Goal: Task Accomplishment & Management: Use online tool/utility

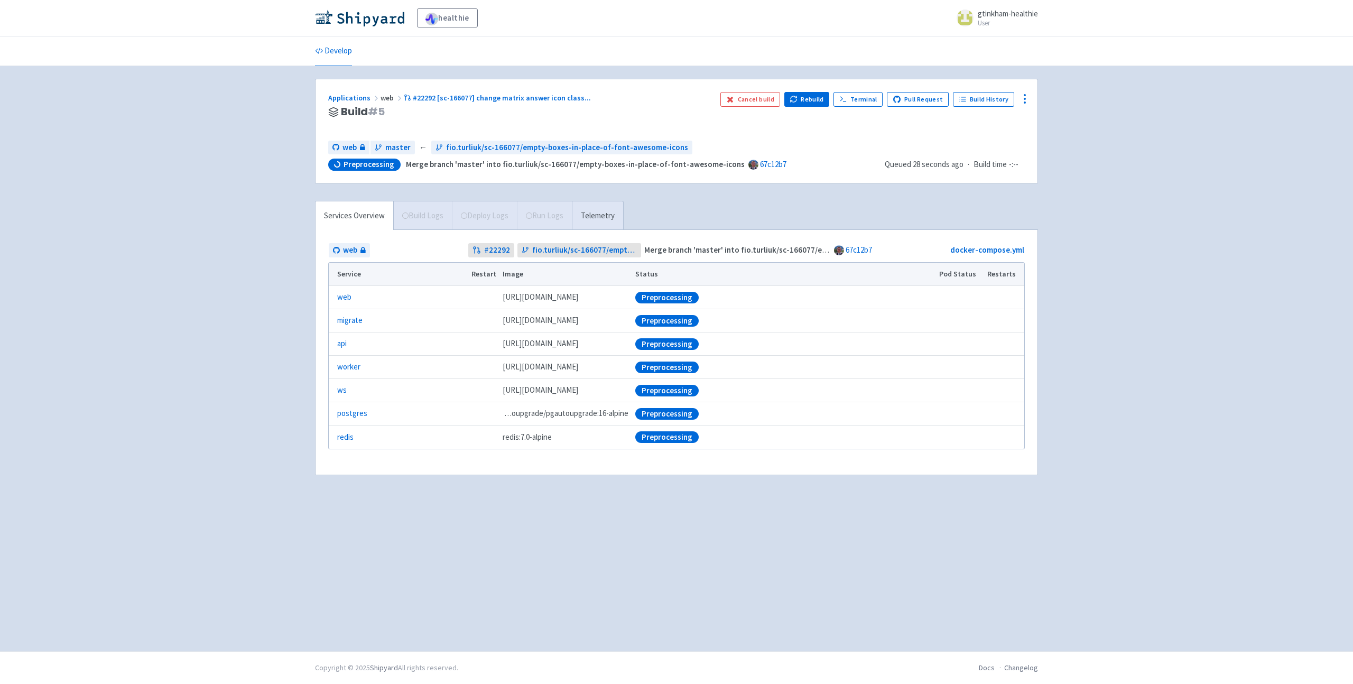
click at [1071, 362] on div "healthie gtinkham-healthie User Profile Sign out Develop web" at bounding box center [676, 325] width 1353 height 651
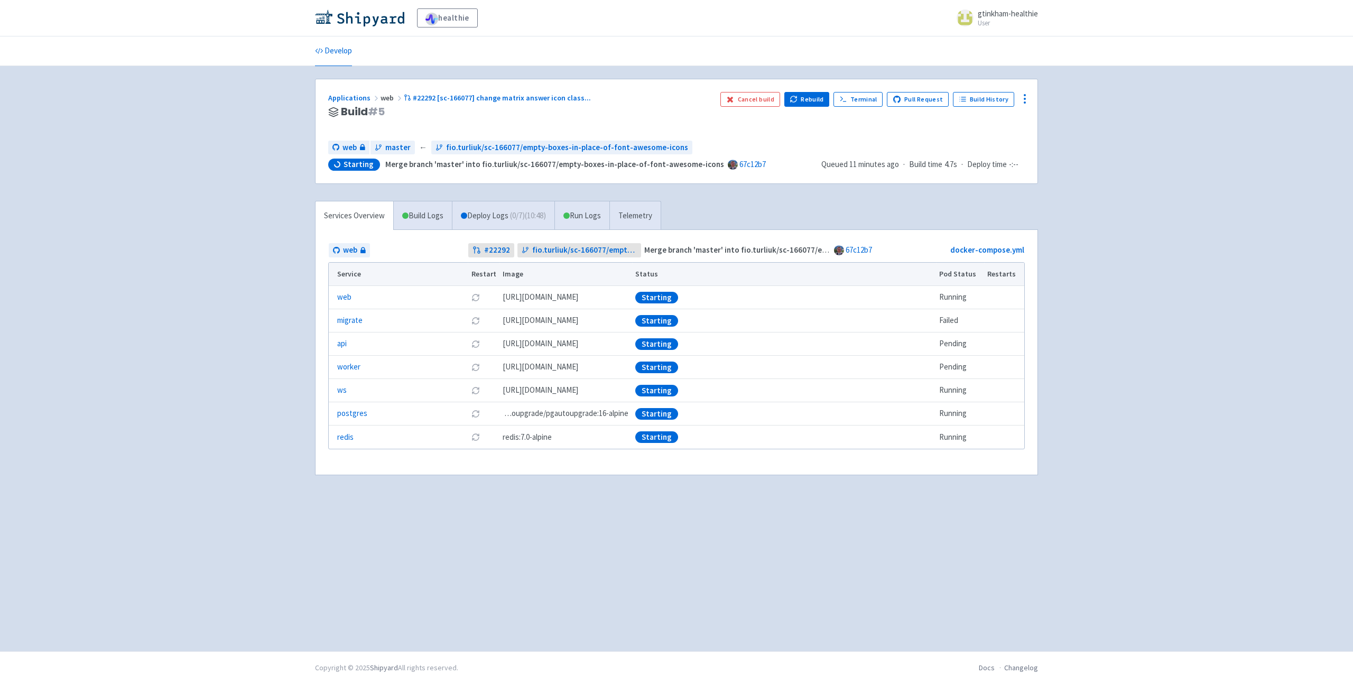
click at [752, 311] on td "Starting" at bounding box center [784, 320] width 304 height 23
click at [681, 316] on div "Starting" at bounding box center [783, 321] width 297 height 12
drag, startPoint x: 686, startPoint y: 317, endPoint x: 611, endPoint y: 317, distance: 75.1
click at [611, 317] on tr "migrate Restart pod ghcr.io/healthie/web-backend-depot:67c12b7ee2cf1b12d024f4f7…" at bounding box center [677, 320] width 696 height 23
click at [486, 210] on link "Deploy Logs ( 0 / 7 ) (10:53)" at bounding box center [503, 215] width 103 height 29
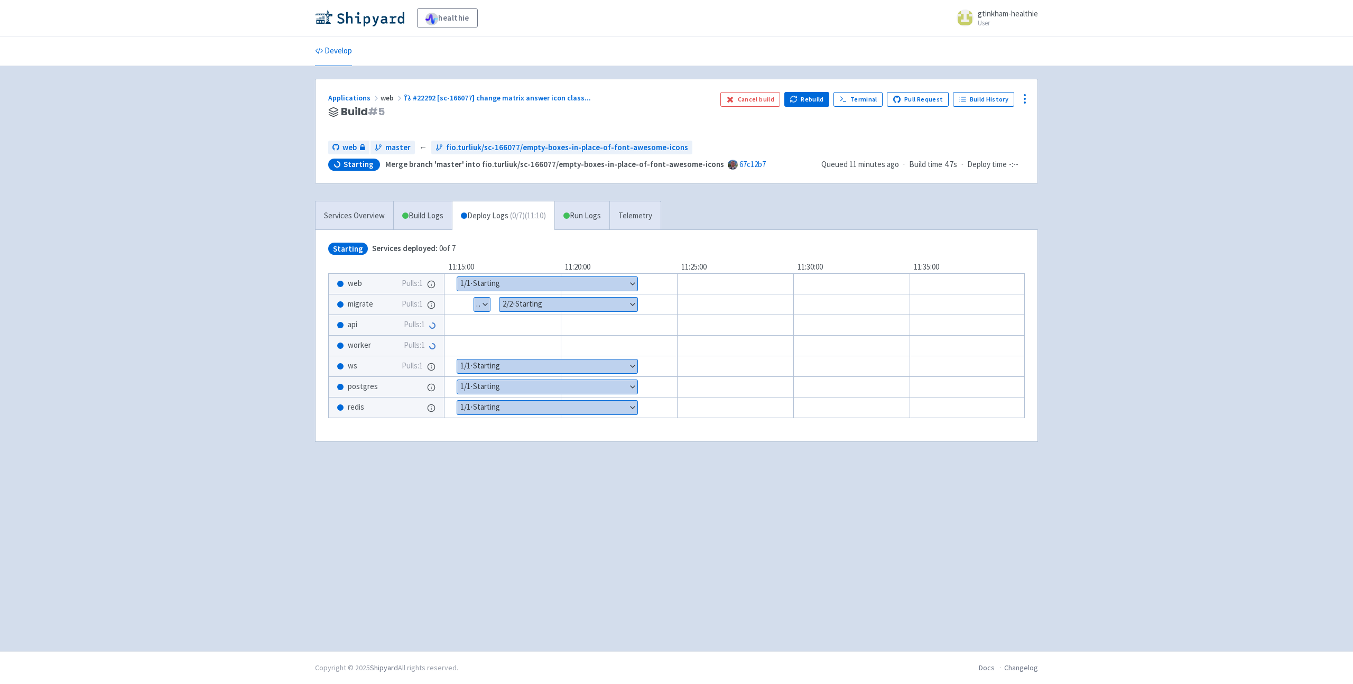
click at [558, 307] on button "Show details" at bounding box center [569, 305] width 138 height 14
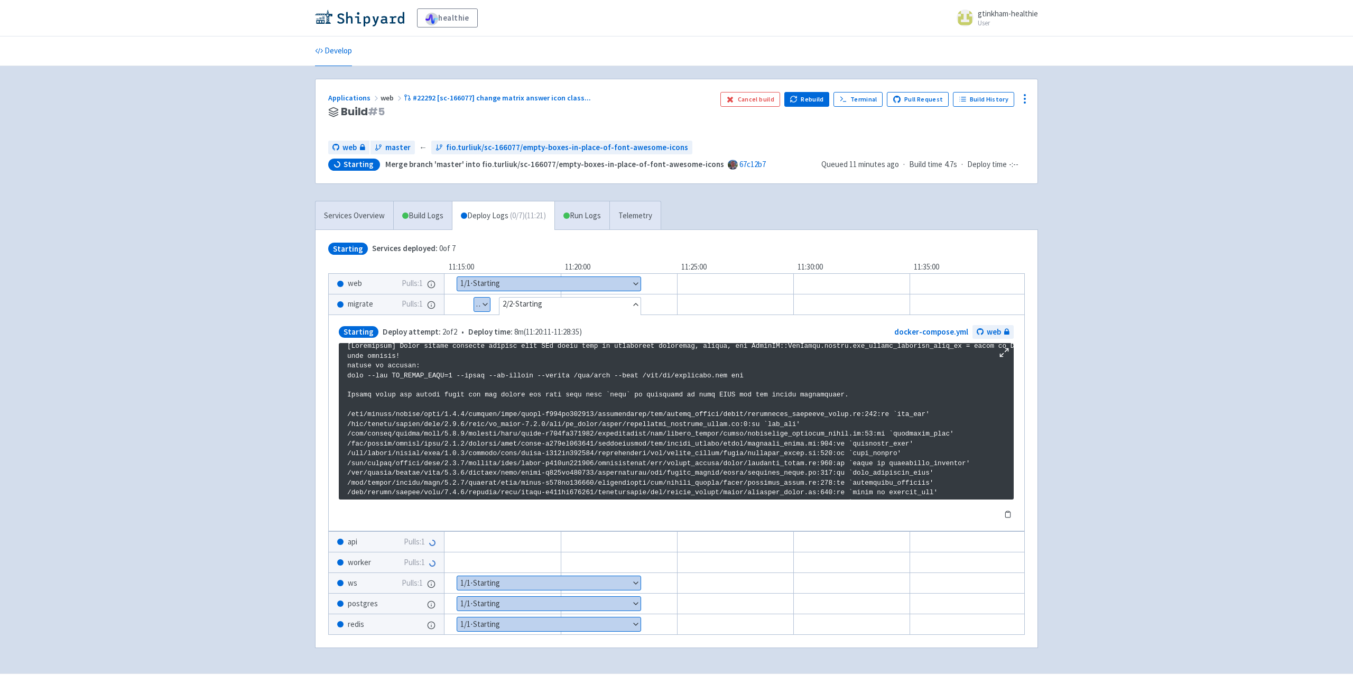
scroll to position [10, 0]
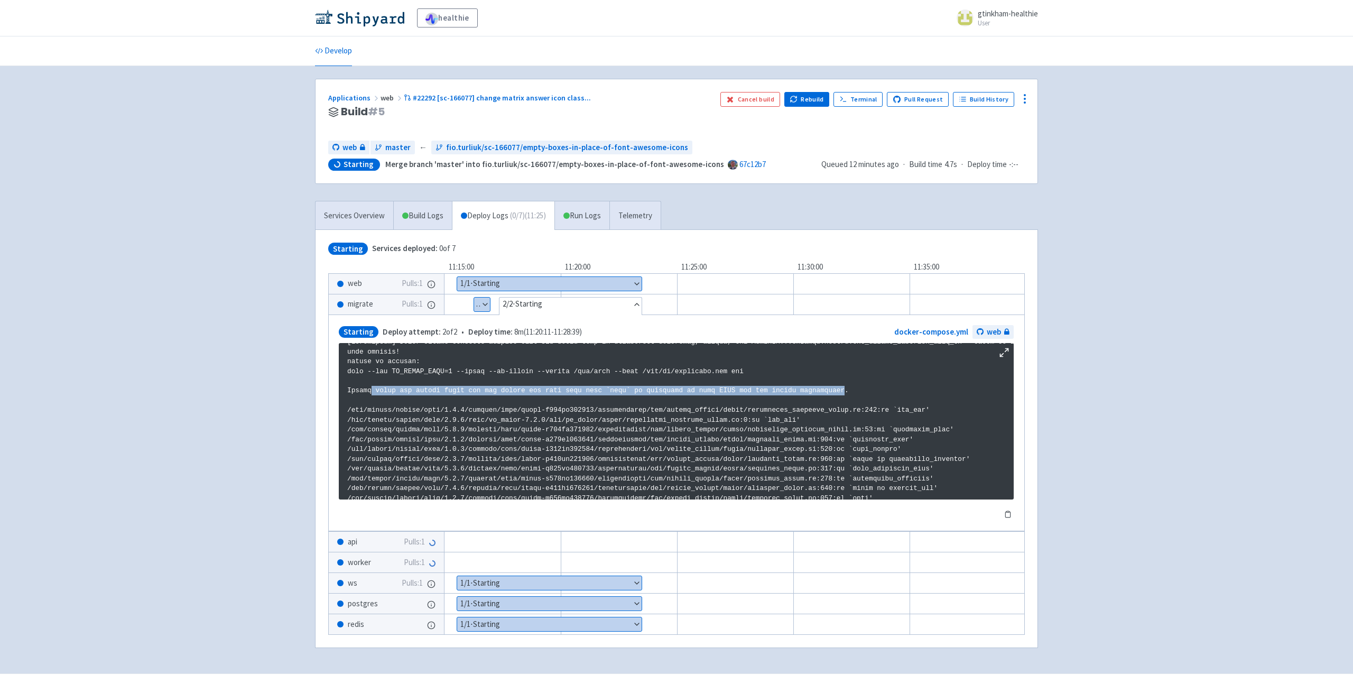
drag, startPoint x: 845, startPoint y: 392, endPoint x: 373, endPoint y: 390, distance: 471.5
click at [373, 390] on p at bounding box center [676, 649] width 658 height 625
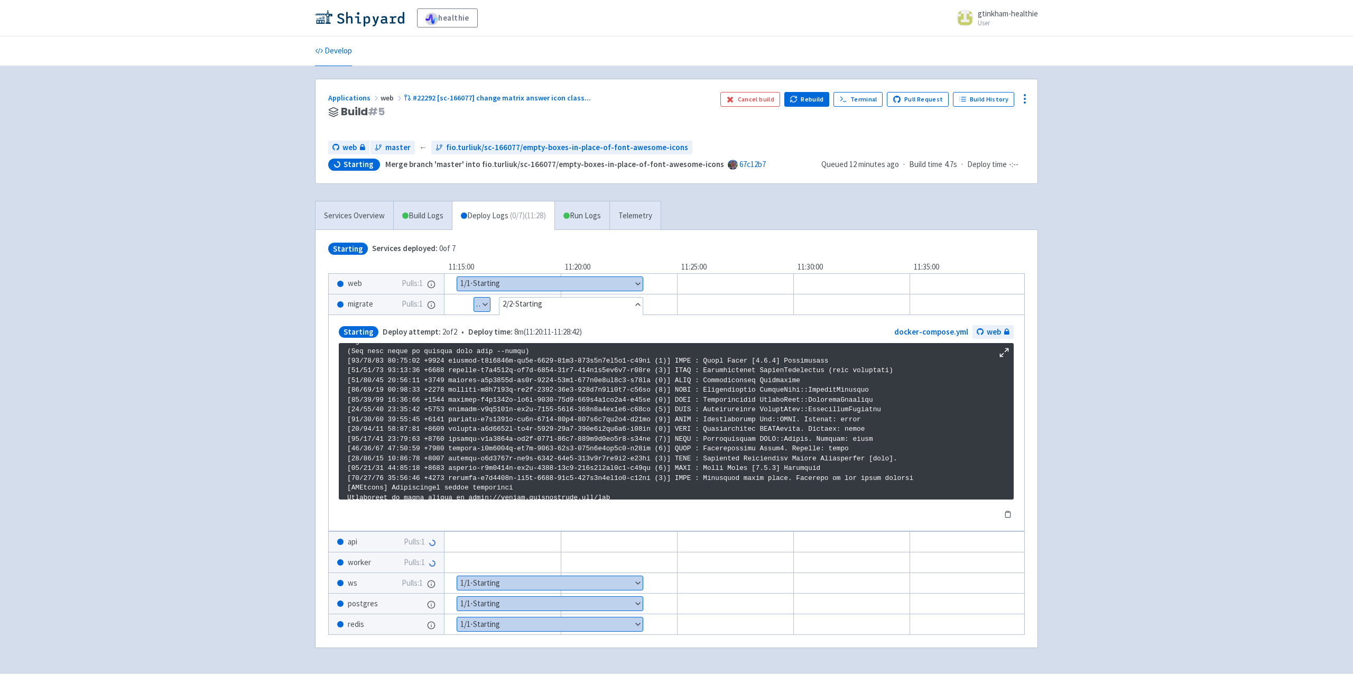
scroll to position [375, 0]
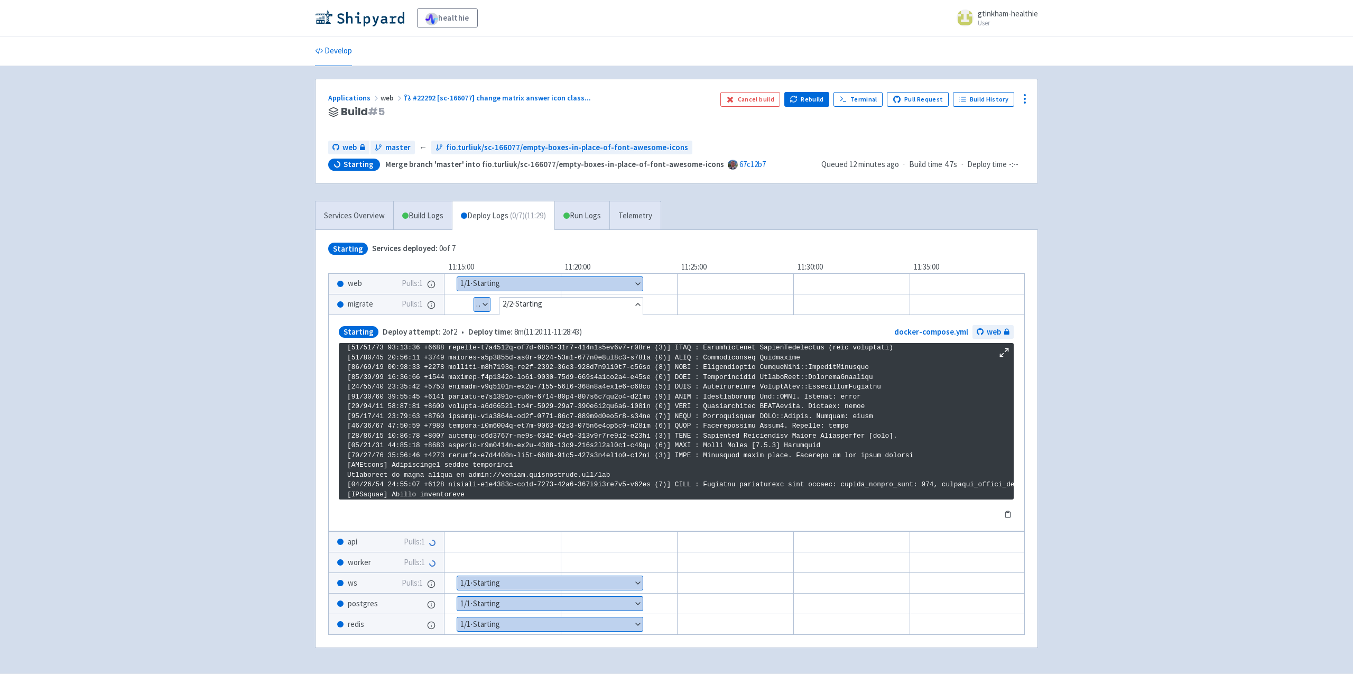
click at [280, 359] on div "healthie gtinkham-healthie User Profile Sign out Develop web" at bounding box center [676, 336] width 1353 height 673
click at [763, 101] on button "Cancel build" at bounding box center [751, 99] width 60 height 15
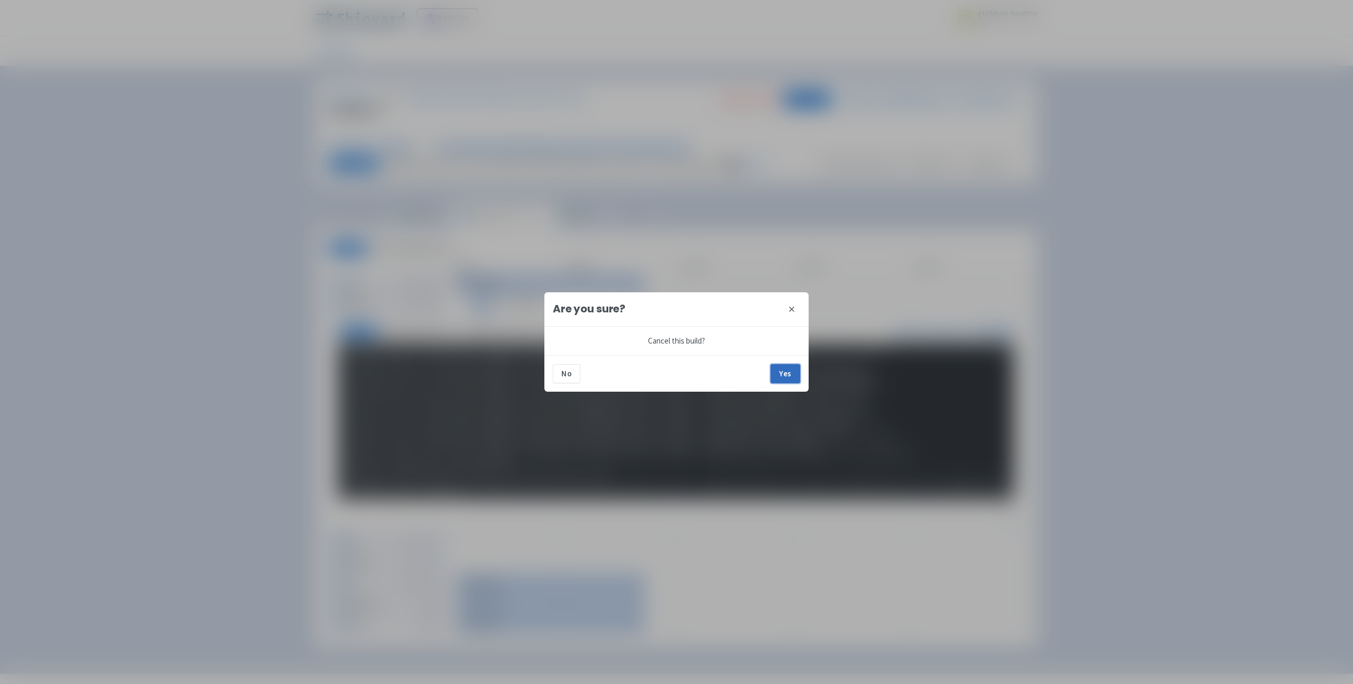
click at [789, 371] on button "Yes" at bounding box center [786, 373] width 30 height 19
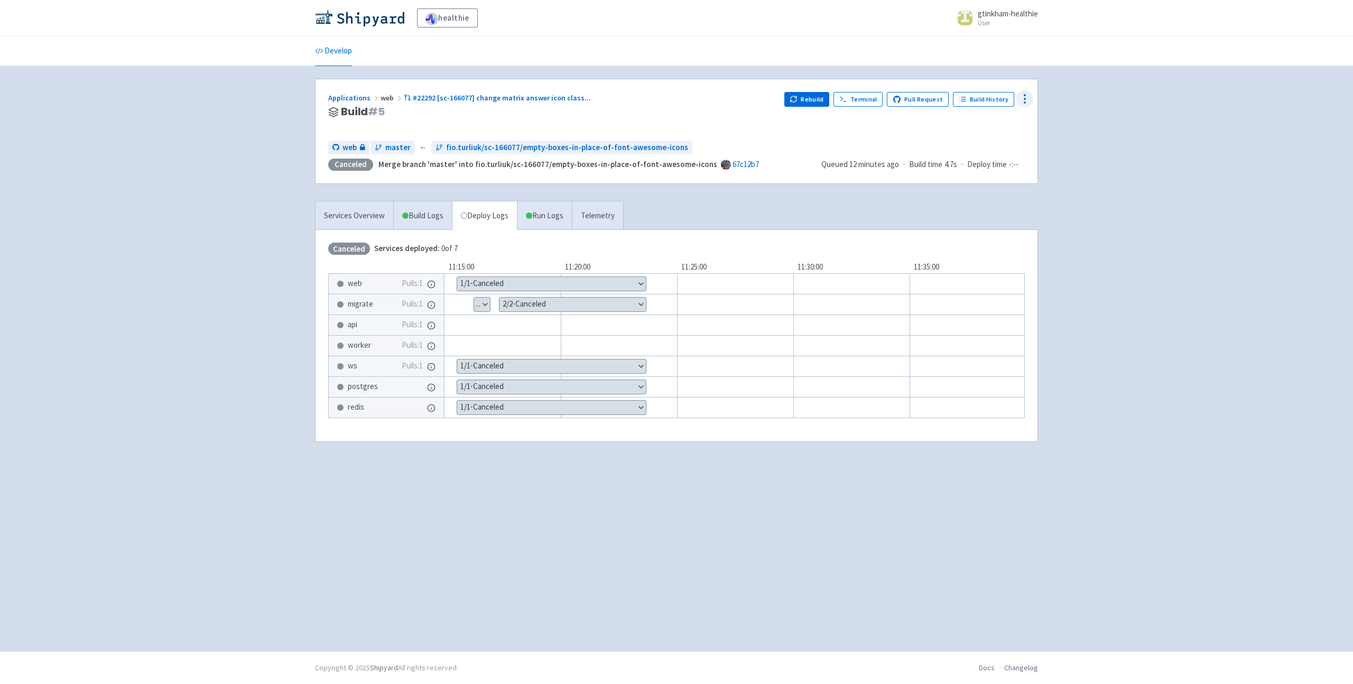
click at [1020, 102] on icon at bounding box center [1025, 99] width 13 height 13
click at [985, 138] on span "Data Dashboard" at bounding box center [972, 141] width 53 height 15
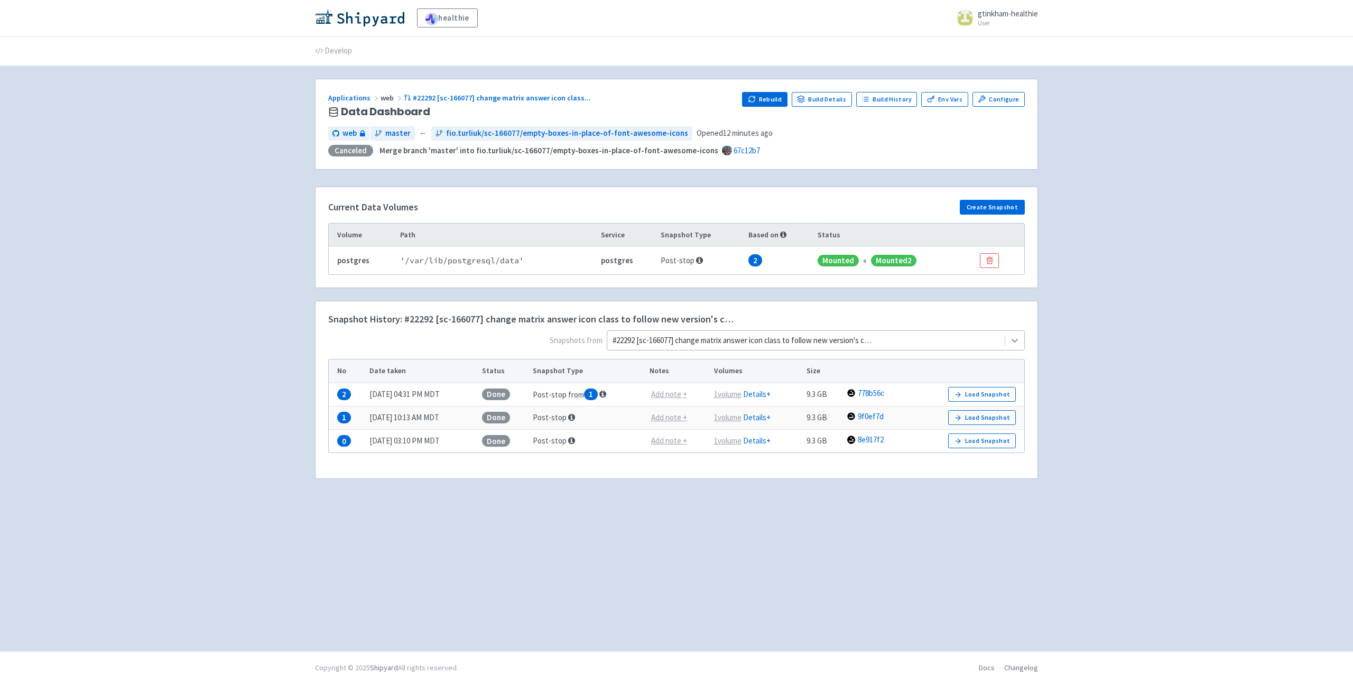
click at [1015, 337] on icon at bounding box center [1015, 340] width 11 height 11
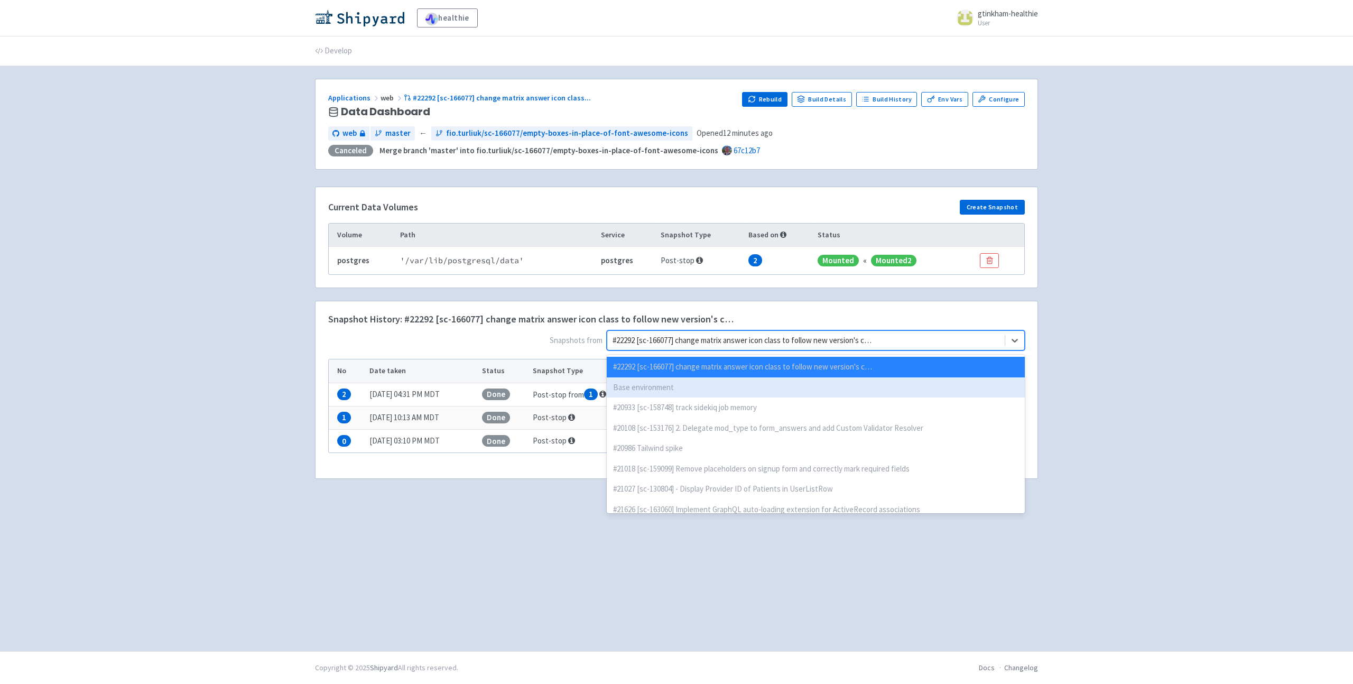
click at [904, 387] on div "Base environment" at bounding box center [816, 387] width 418 height 21
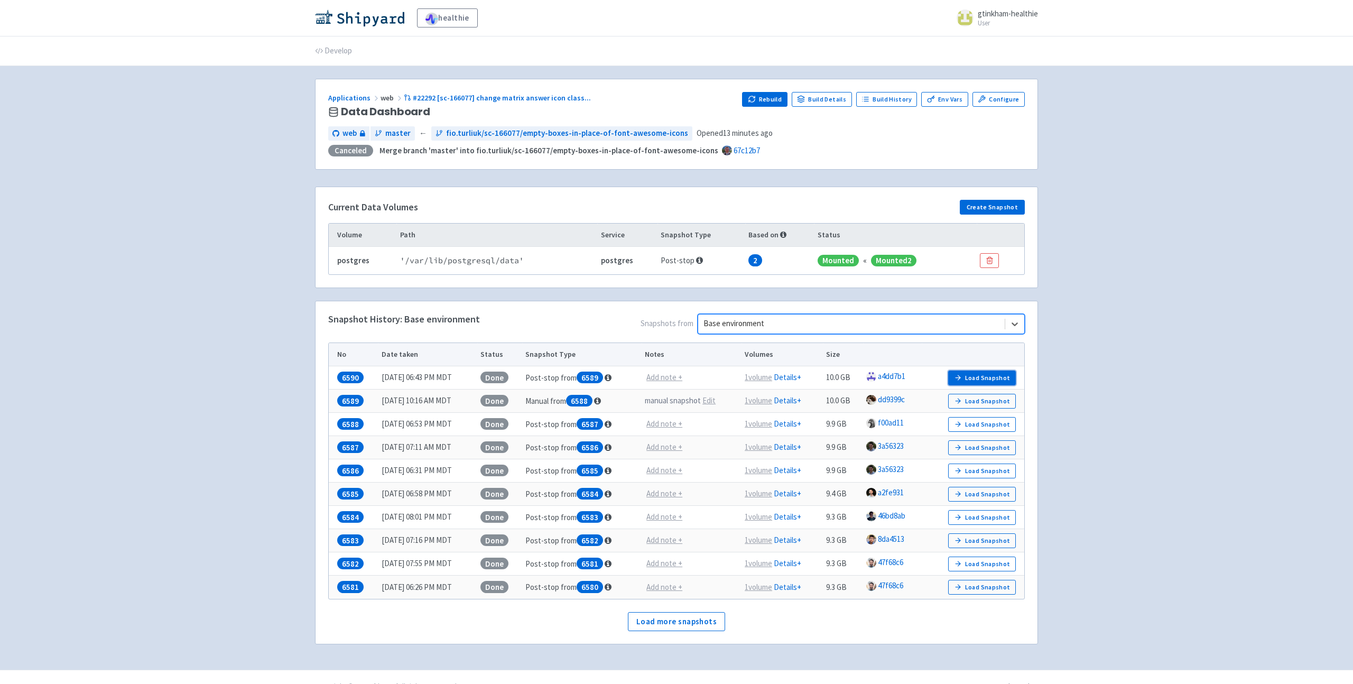
click at [972, 378] on button "Load Snapshot" at bounding box center [982, 378] width 68 height 15
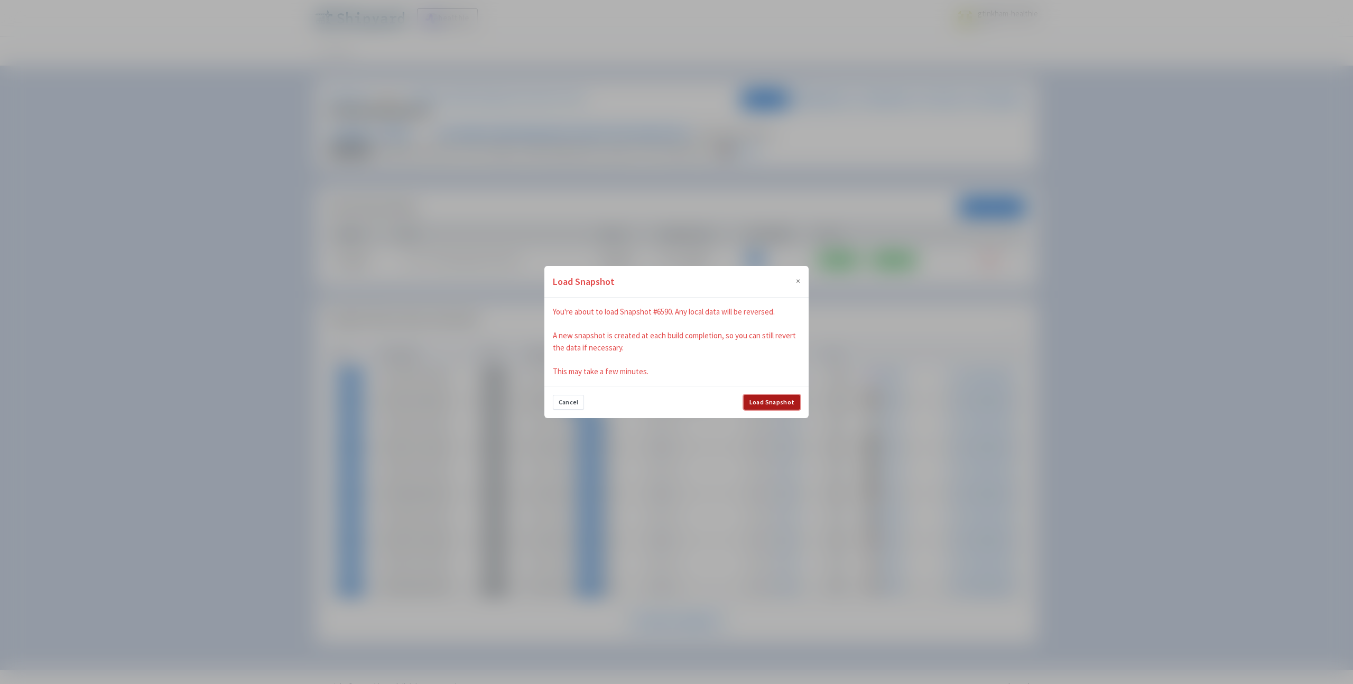
click at [791, 402] on button "Load Snapshot" at bounding box center [772, 402] width 57 height 15
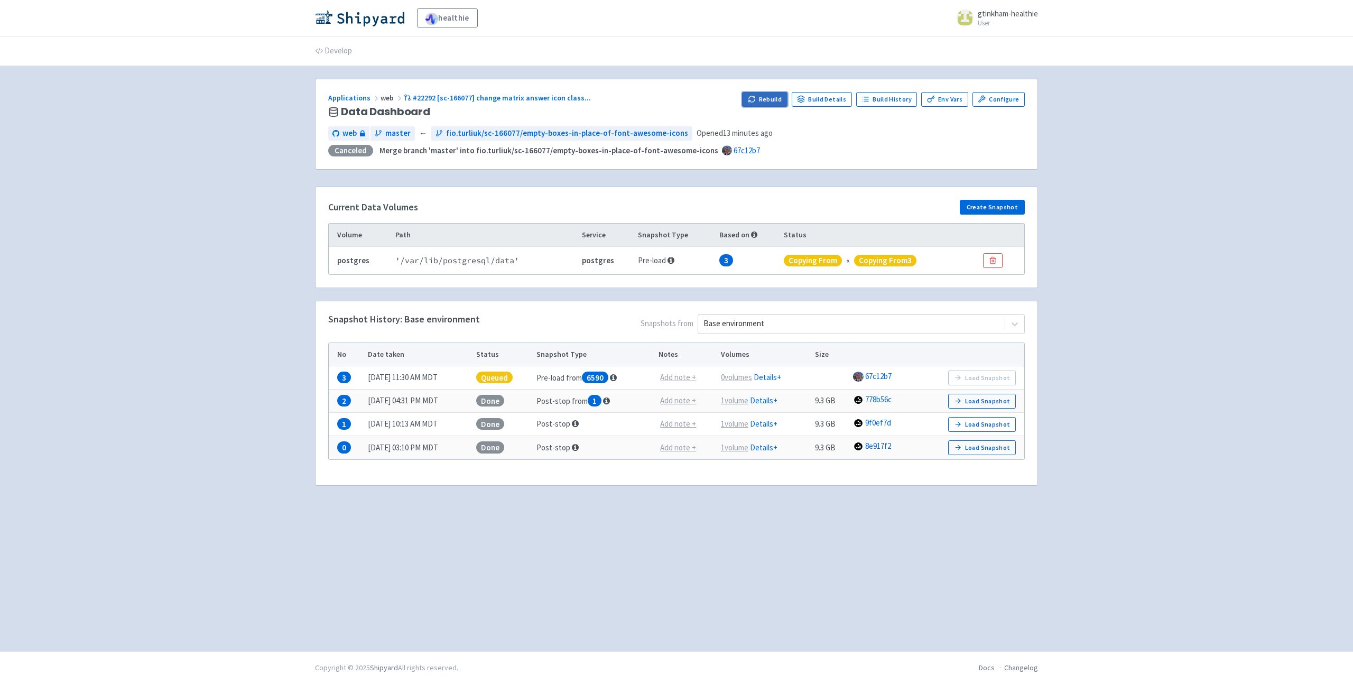
click at [777, 102] on button "Rebuild" at bounding box center [764, 99] width 45 height 15
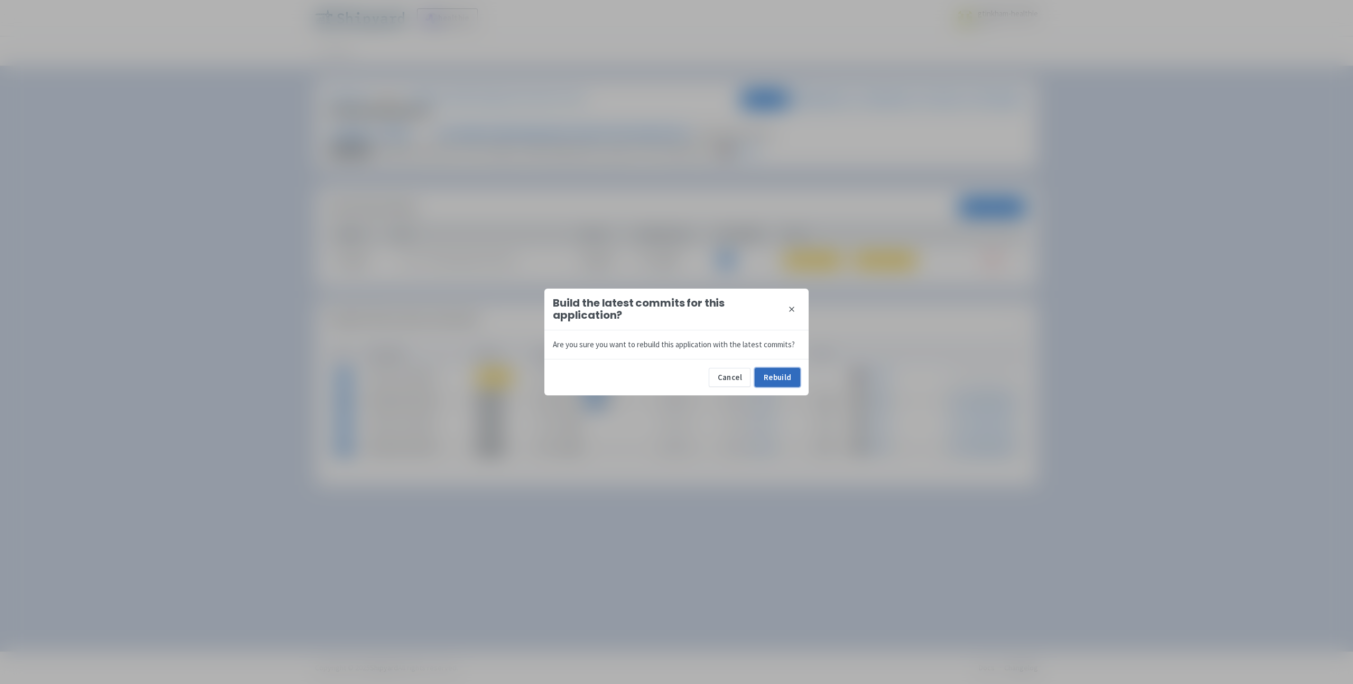
click at [791, 380] on button "Rebuild" at bounding box center [777, 377] width 45 height 19
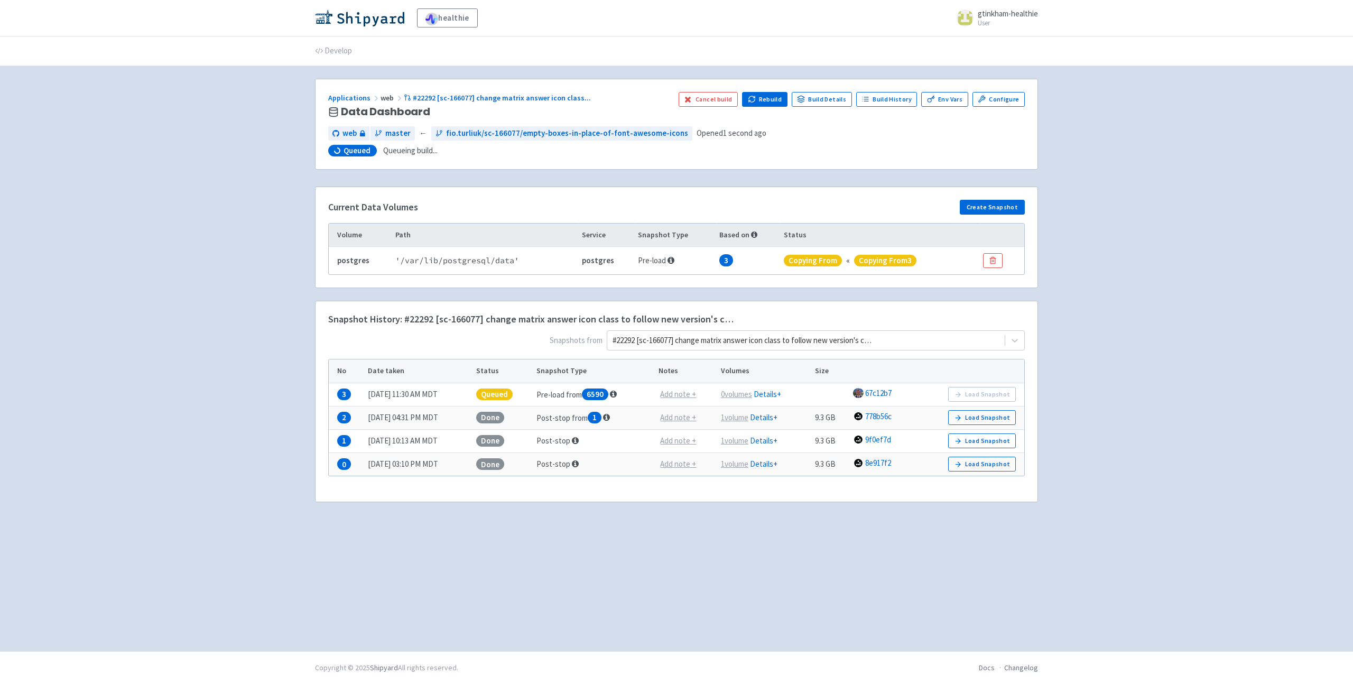
click at [1149, 395] on div "healthie gtinkham-healthie User Profile Sign out Develop web" at bounding box center [676, 325] width 1353 height 651
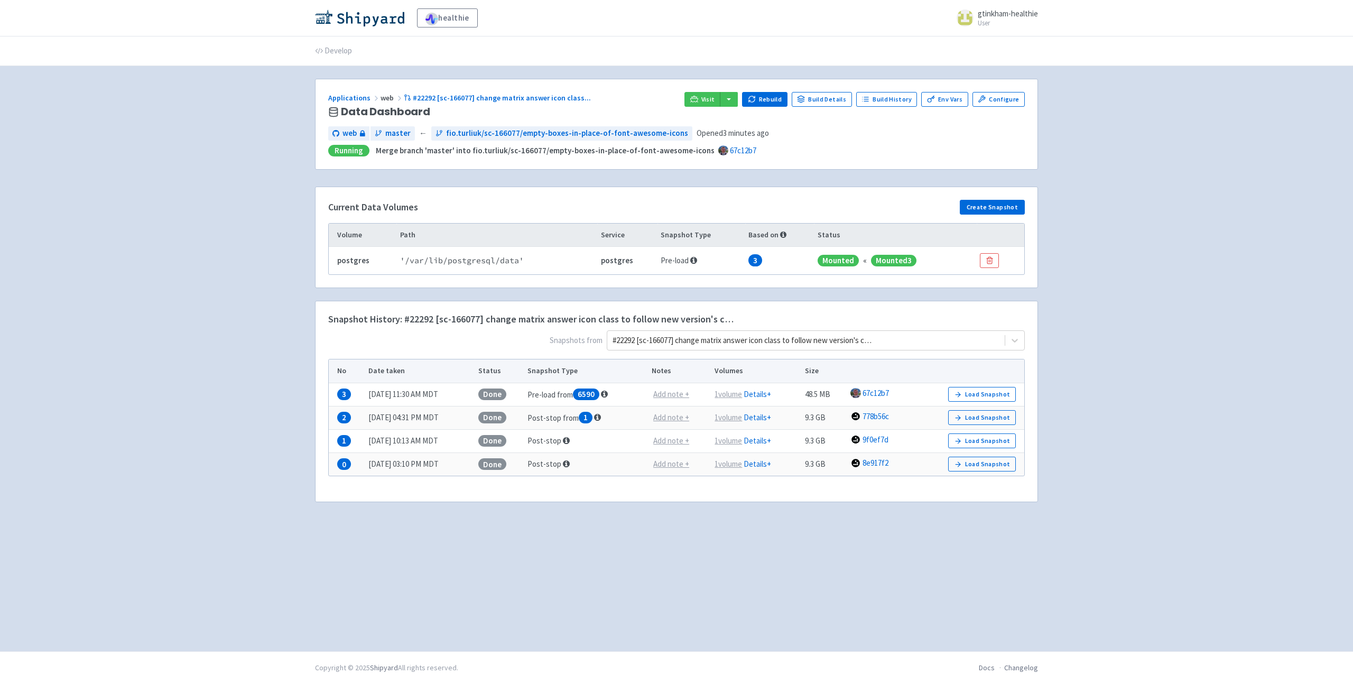
click at [239, 303] on div "healthie gtinkham-healthie User Profile Sign out Develop web" at bounding box center [676, 325] width 1353 height 651
click at [710, 102] on span "Visit" at bounding box center [708, 99] width 14 height 8
